Goal: Complete application form

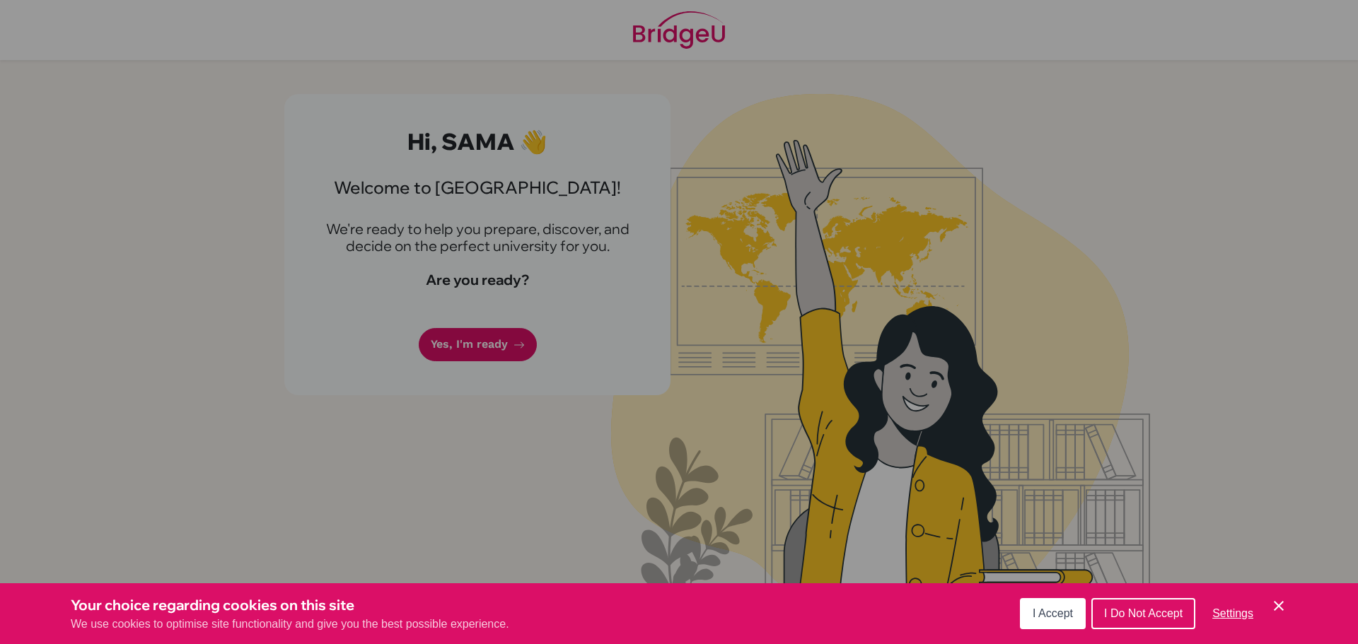
click at [1028, 618] on button "I Accept" at bounding box center [1053, 613] width 66 height 31
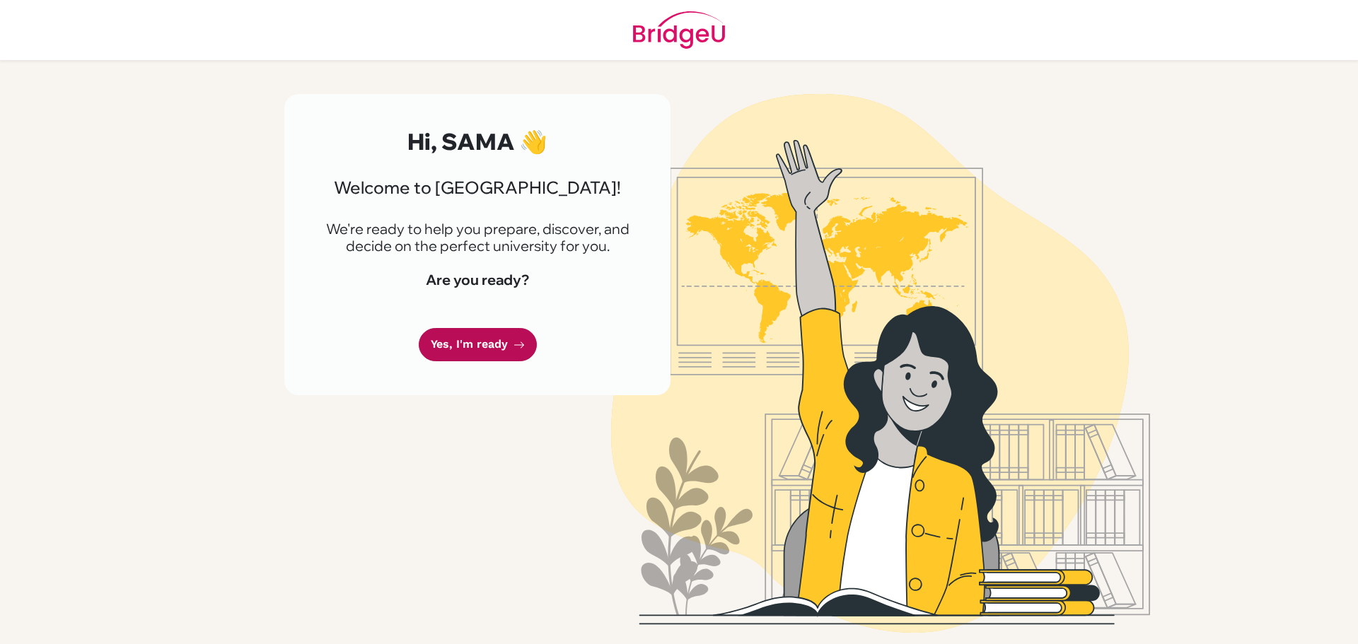
click at [501, 342] on link "Yes, I'm ready" at bounding box center [478, 344] width 118 height 33
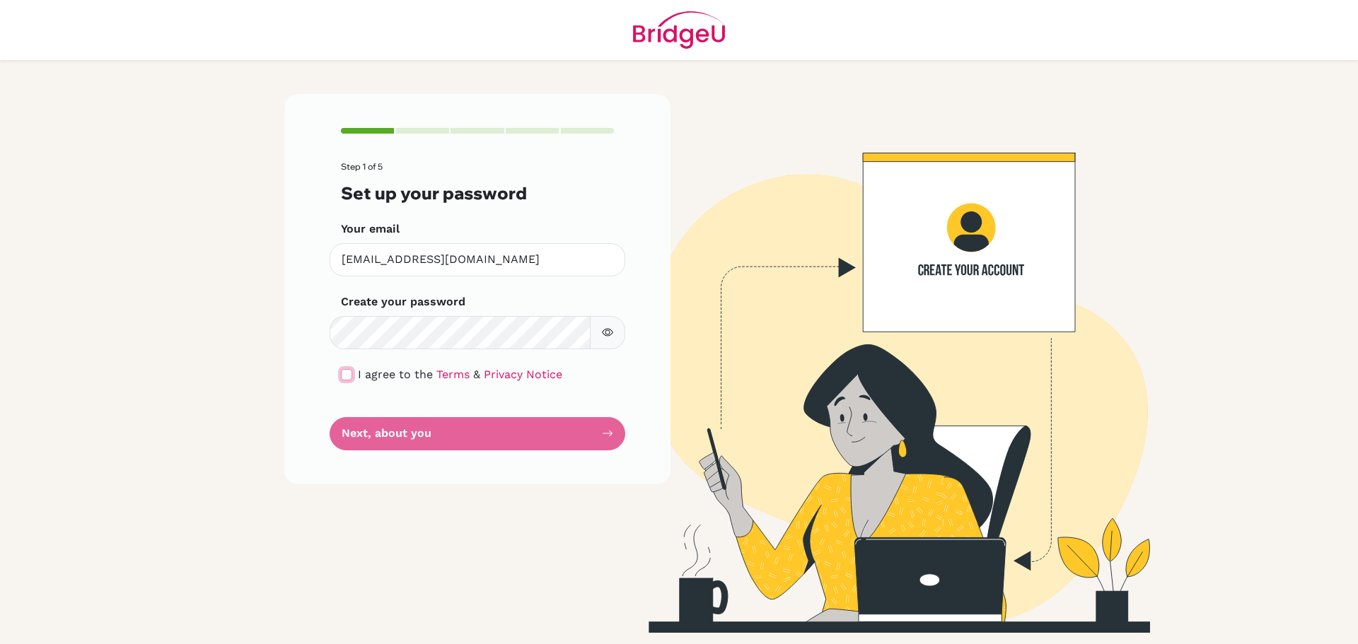
click at [346, 372] on input "checkbox" at bounding box center [346, 374] width 11 height 11
checkbox input "true"
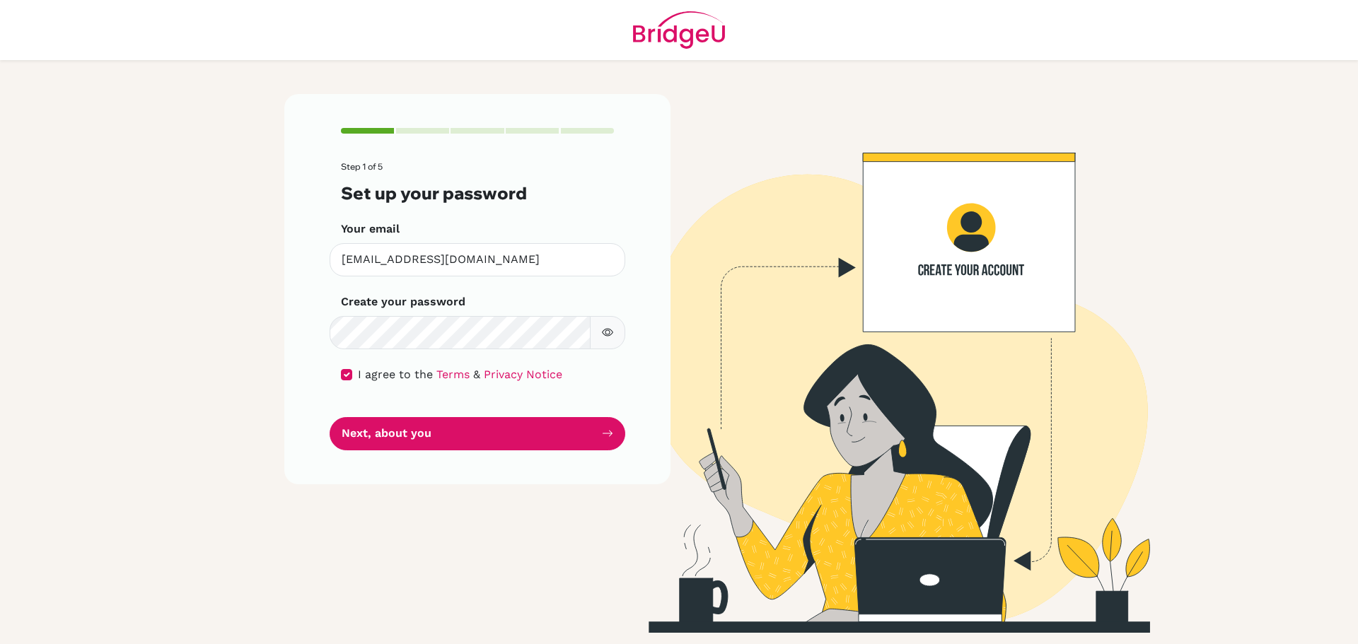
click at [604, 344] on button "button" at bounding box center [607, 332] width 35 height 33
click at [540, 420] on button "Next, about you" at bounding box center [477, 433] width 296 height 33
